Goal: Task Accomplishment & Management: Complete application form

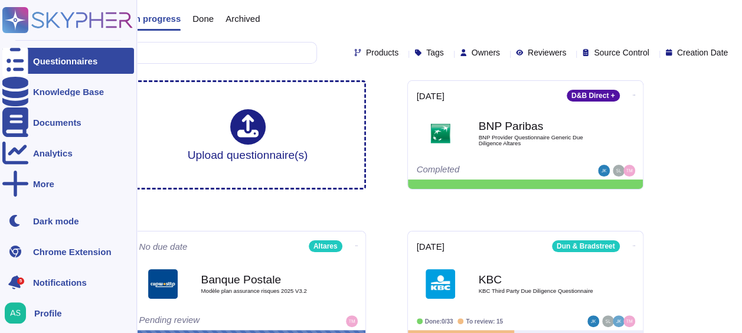
click at [15, 282] on icon at bounding box center [15, 282] width 15 height 17
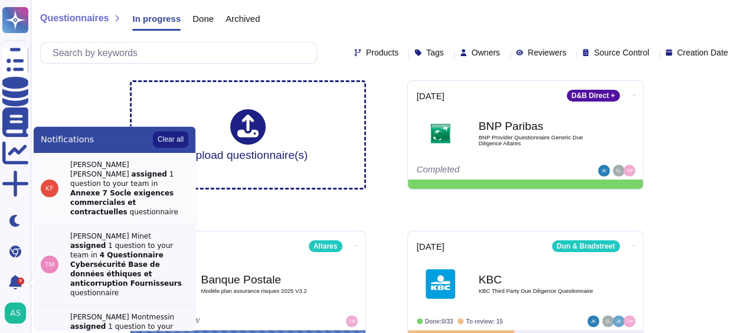
click at [112, 189] on strong "Annexe 7 Socle exigences commerciales et contractuelles" at bounding box center [121, 202] width 103 height 27
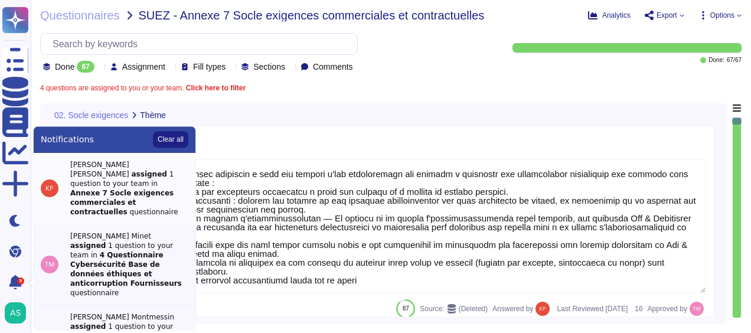
type textarea "Lor ipsumdol Sit & Ametconsec adipiscin e sedd eiu tempori u'lab etdoloremagn a…"
type textarea "Si échec de l'implémentation par ALTARES, oui le contrat peut etre résilié, mai…"
type textarea "OK"
click at [360, 122] on div "02. Socle exigences Thème" at bounding box center [301, 114] width 508 height 23
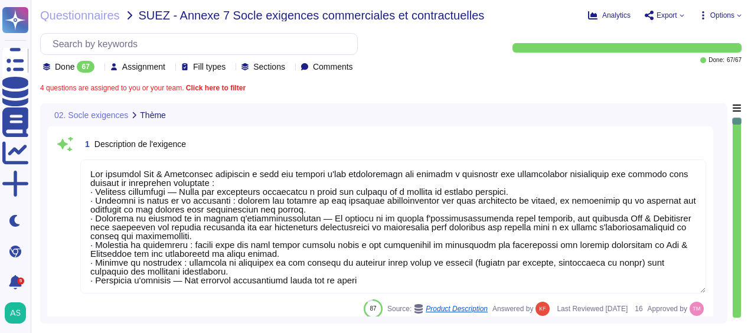
click at [202, 87] on b "Click here to filter" at bounding box center [215, 88] width 62 height 8
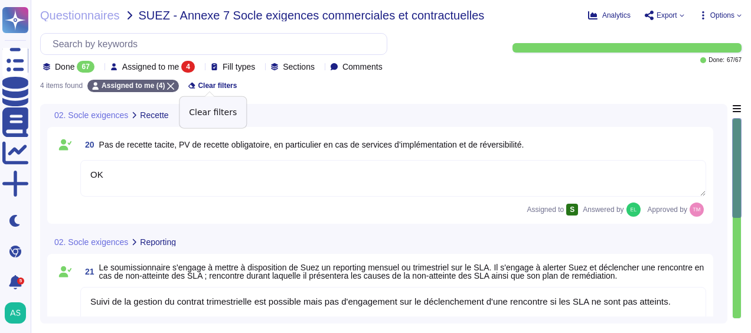
type textarea "OK"
type textarea "Suivi de la gestion du contrat trimestrielle est possible mais pas d'engagement…"
type textarea "Cf. SLA"
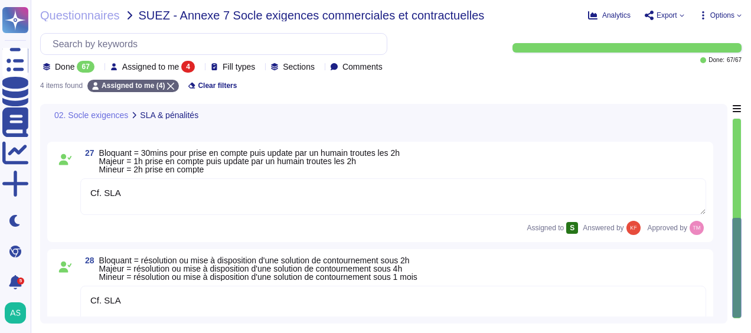
scroll to position [256, 0]
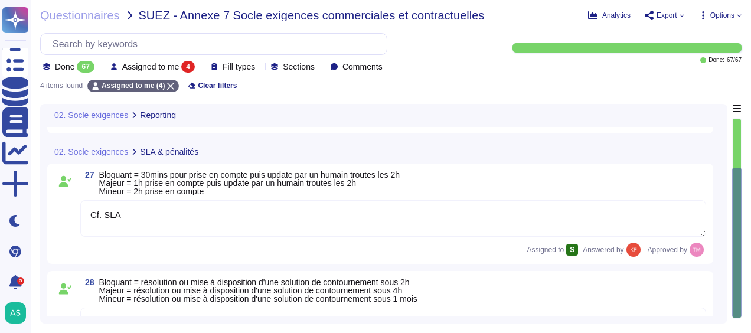
type textarea "Suivi de la gestion du contrat trimestrielle est possible mais pas d'engagement…"
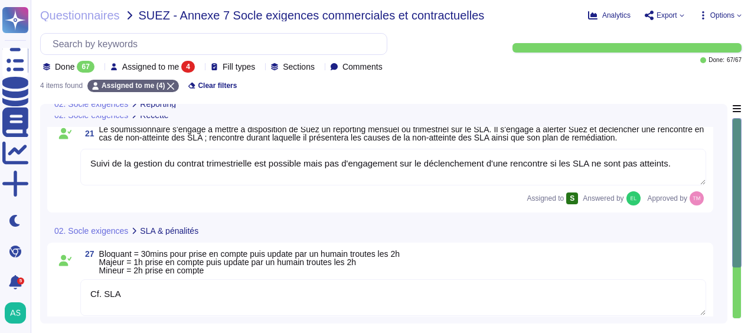
scroll to position [54, 0]
type textarea "OK"
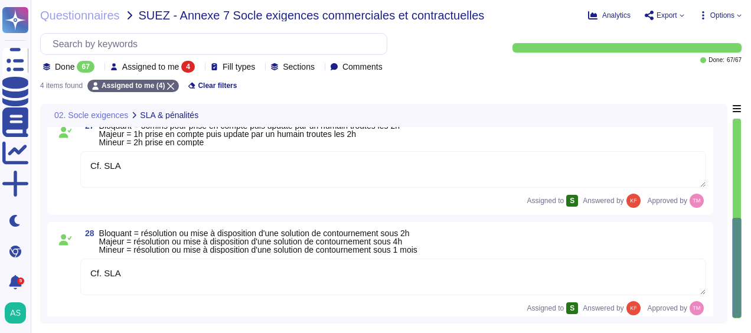
scroll to position [256, 0]
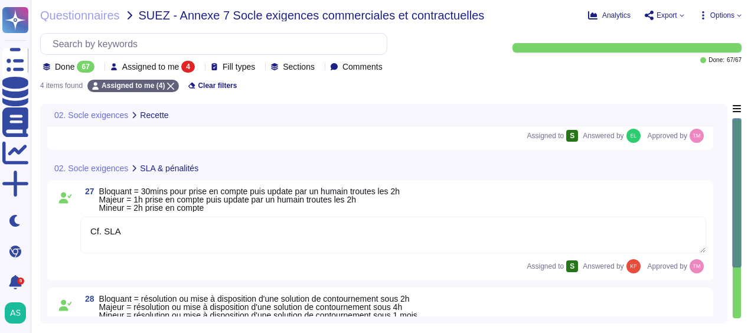
type textarea "OK"
type textarea "Suivi de la gestion du contrat trimestrielle est possible mais pas d'engagement…"
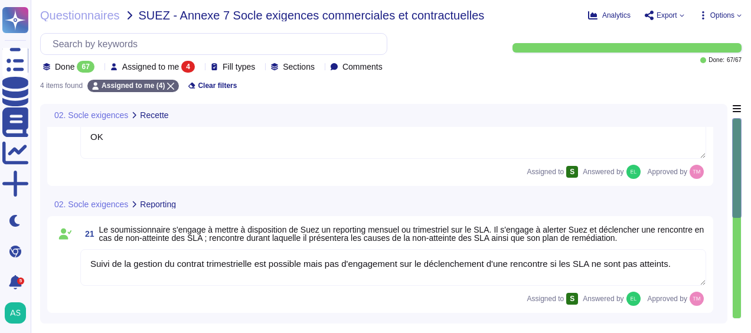
scroll to position [0, 0]
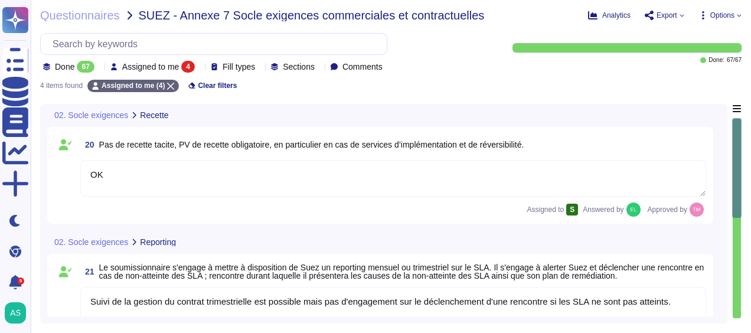
click at [195, 65] on div "4" at bounding box center [188, 67] width 14 height 12
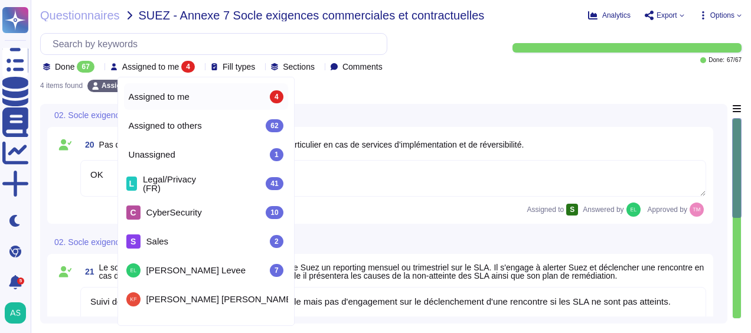
click at [171, 95] on span "Assigned to me" at bounding box center [159, 97] width 61 height 11
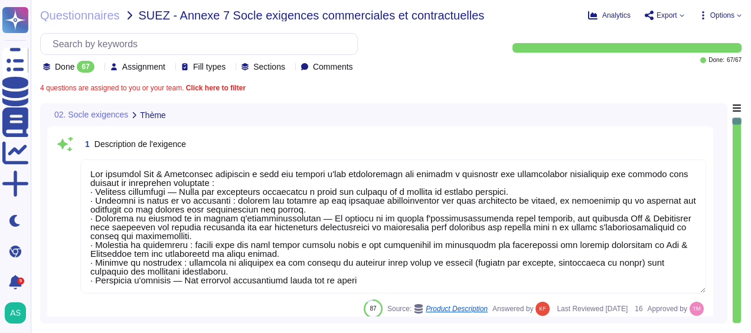
type textarea "OK"
type textarea "Lor ipsumdol Sit & Ametconsec adipiscin e sedd eiu tempori u'lab etdoloremagn a…"
type textarea "Si échec de l'implémentation par ALTARES, oui le contrat peut etre résilié, mai…"
click at [288, 82] on div "Questionnaires SUEZ - Annexe 7 Socle exigences commerciales et contractuelles A…" at bounding box center [391, 166] width 721 height 333
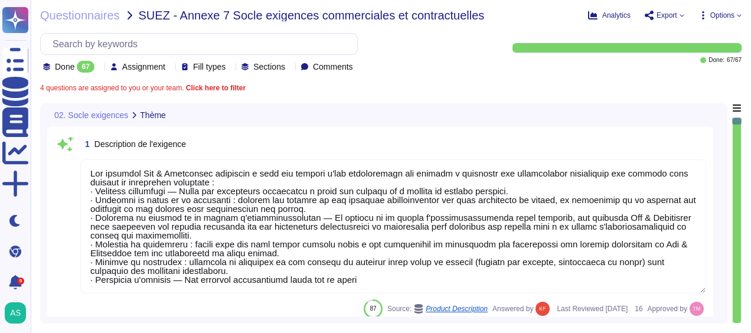
click at [356, 139] on div "1 Description de l'exigence" at bounding box center [393, 143] width 626 height 21
